Goal: Information Seeking & Learning: Learn about a topic

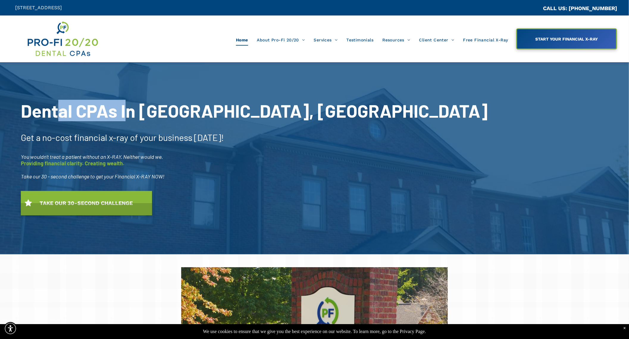
drag, startPoint x: 59, startPoint y: 102, endPoint x: 130, endPoint y: 115, distance: 72.6
click at [126, 116] on span "Dental CPAs In Suwanee, GA" at bounding box center [254, 110] width 467 height 21
drag, startPoint x: 57, startPoint y: 165, endPoint x: 67, endPoint y: 162, distance: 10.3
click at [67, 162] on span "Providing financial clarity. Creating wealth." at bounding box center [73, 163] width 104 height 7
drag, startPoint x: 50, startPoint y: 177, endPoint x: 149, endPoint y: 174, distance: 99.4
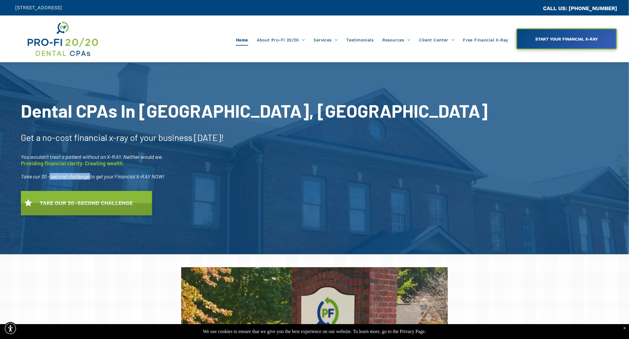
click at [98, 173] on span "Take our 30 - second challenge to get your Financial X-RAY NOW!" at bounding box center [93, 176] width 144 height 7
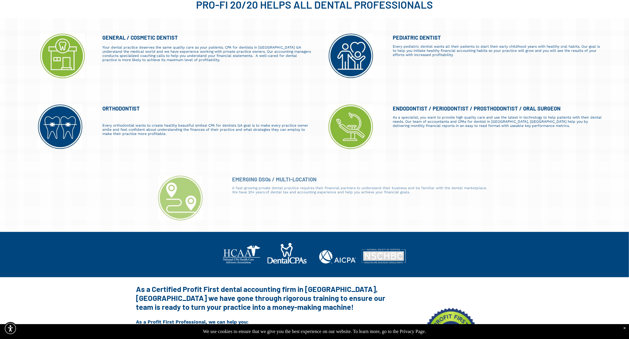
scroll to position [555, 0]
